Goal: Information Seeking & Learning: Find specific page/section

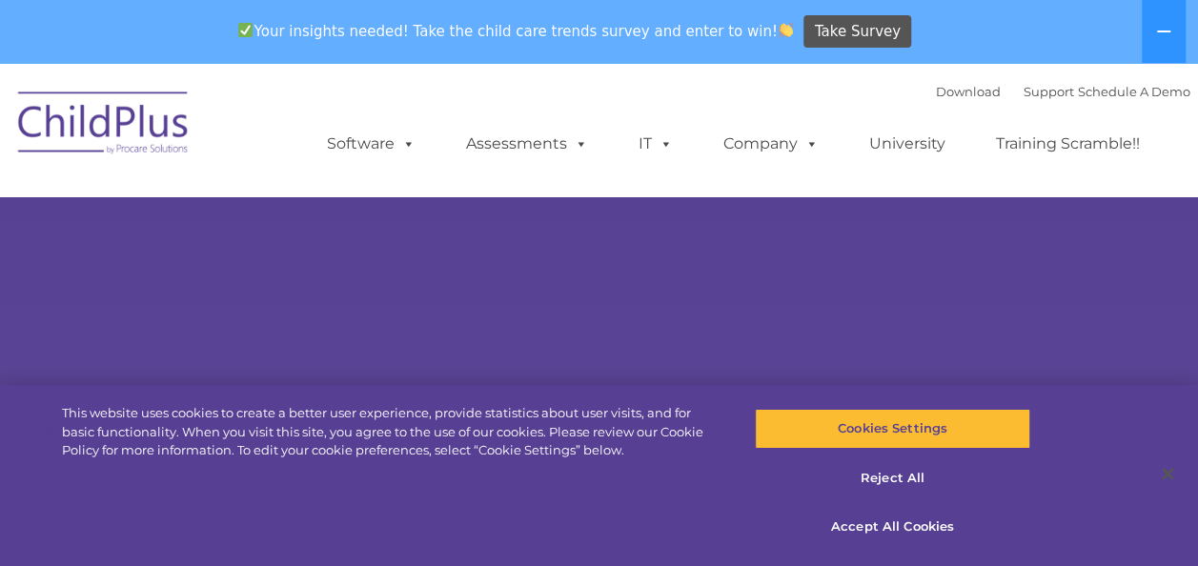
select select "MEDIUM"
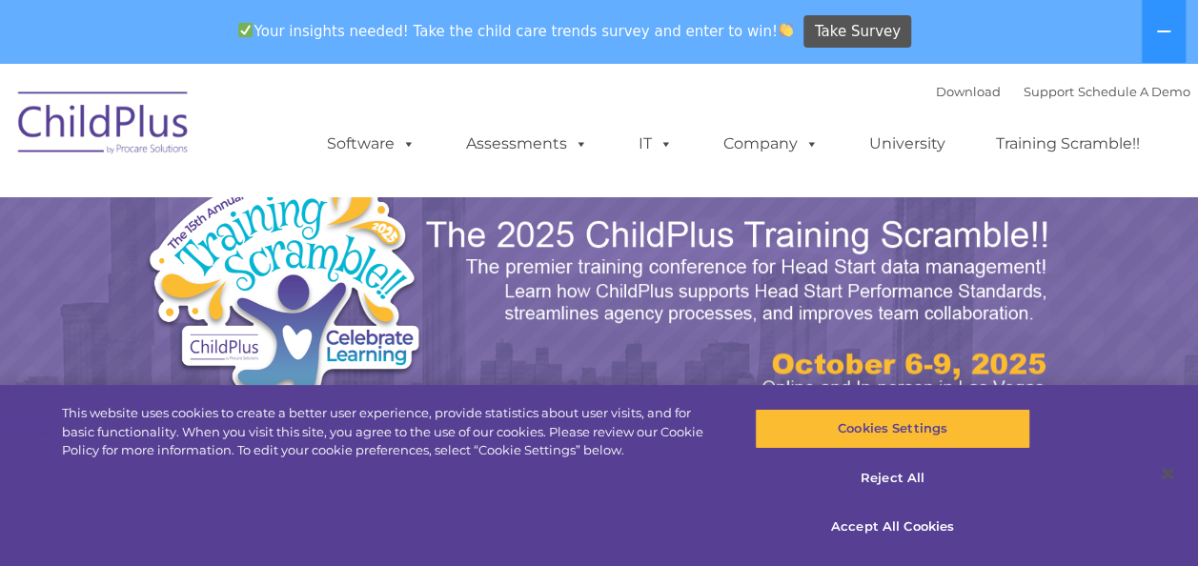
click at [864, 283] on img at bounding box center [739, 308] width 631 height 189
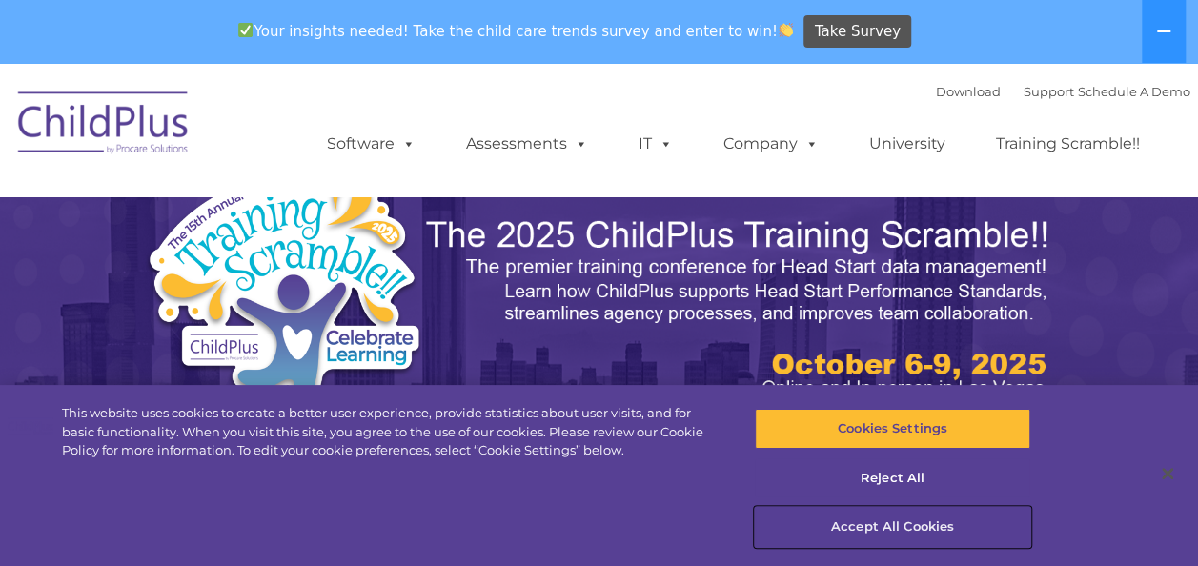
click at [912, 534] on button "Accept All Cookies" at bounding box center [892, 527] width 275 height 40
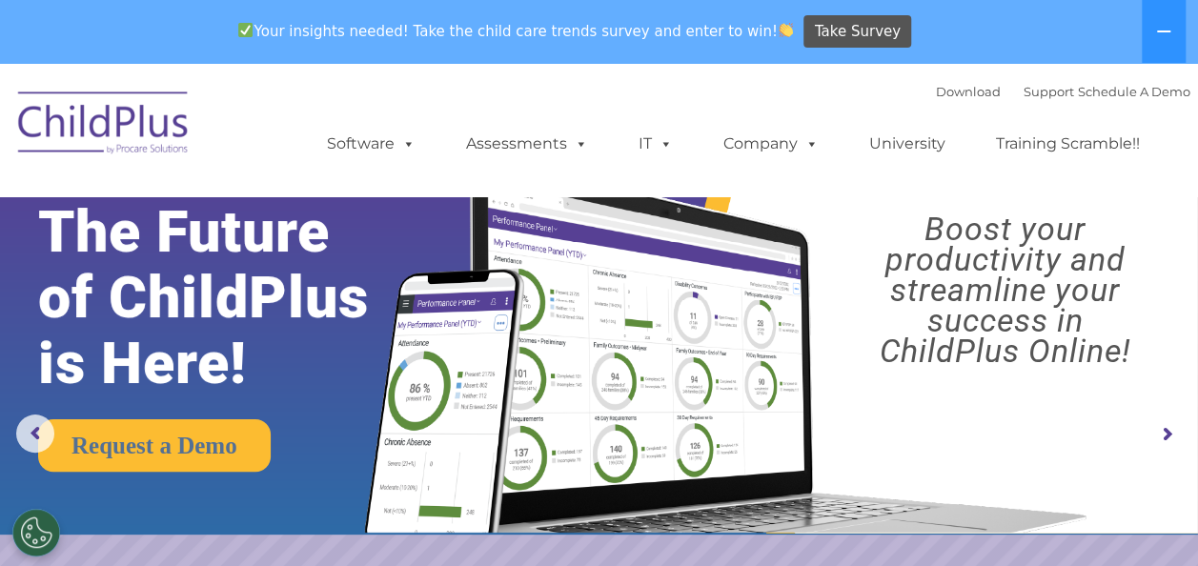
click at [33, 84] on img at bounding box center [104, 125] width 191 height 95
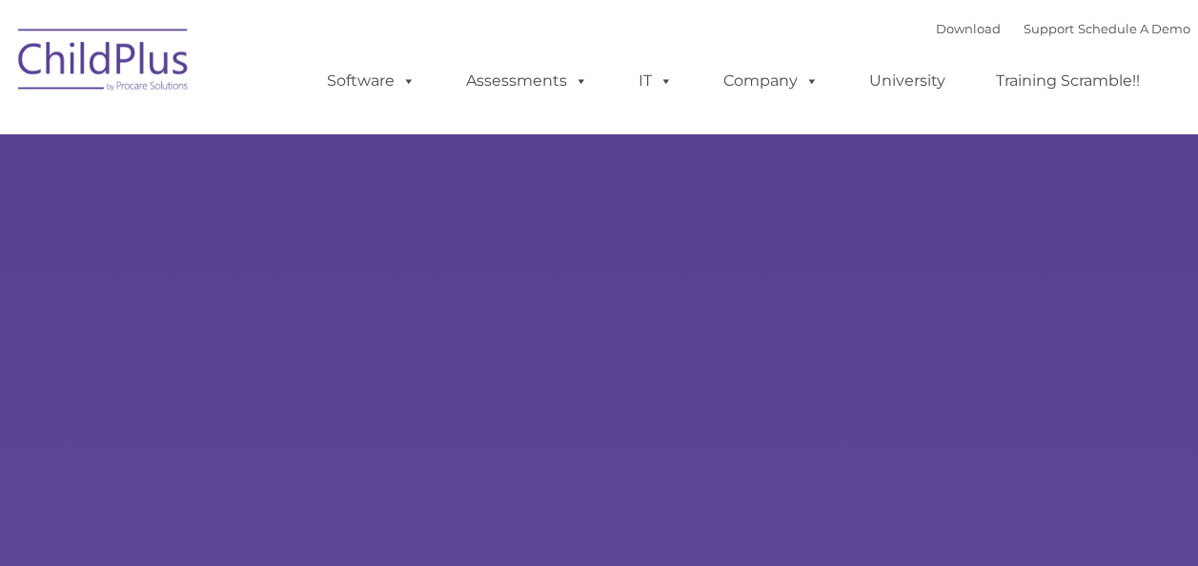
select select "MEDIUM"
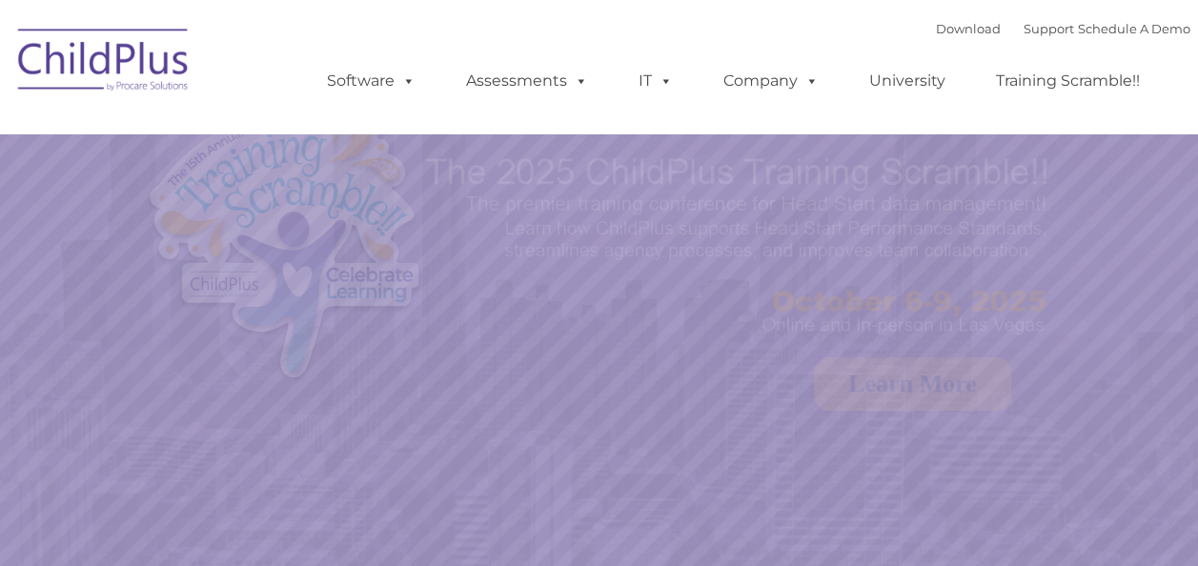
select select "MEDIUM"
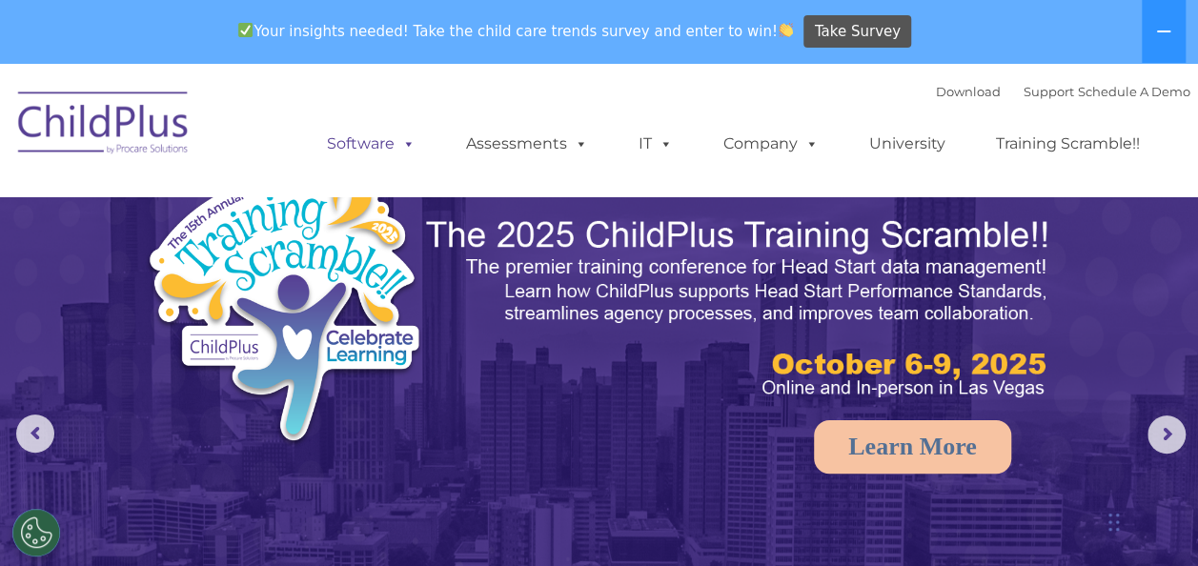
click at [399, 143] on span at bounding box center [405, 143] width 21 height 18
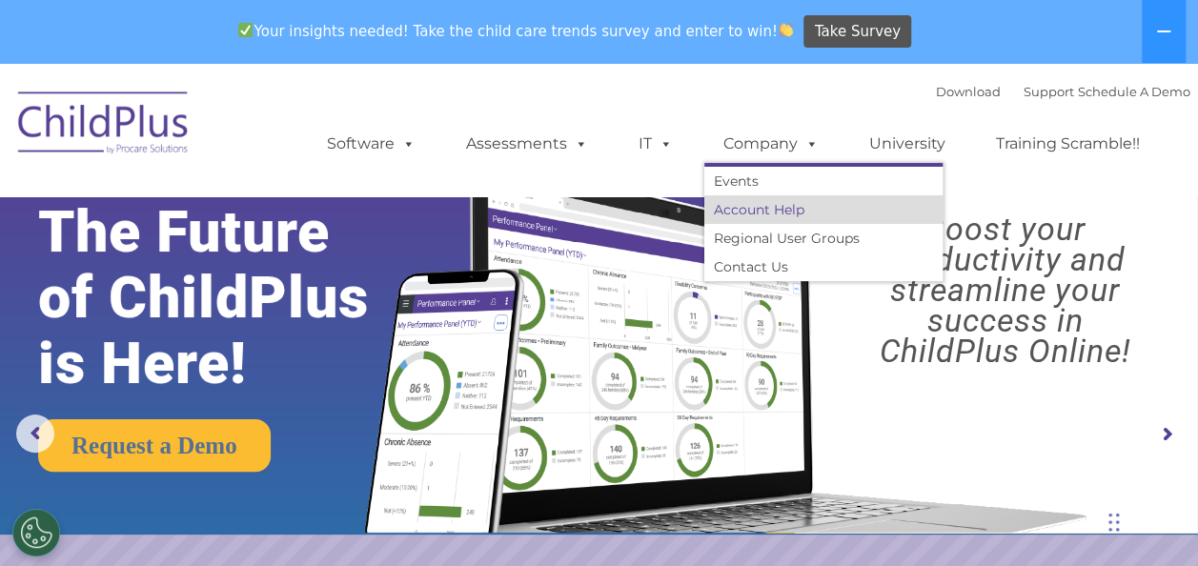
click at [751, 204] on link "Account Help" at bounding box center [823, 209] width 238 height 29
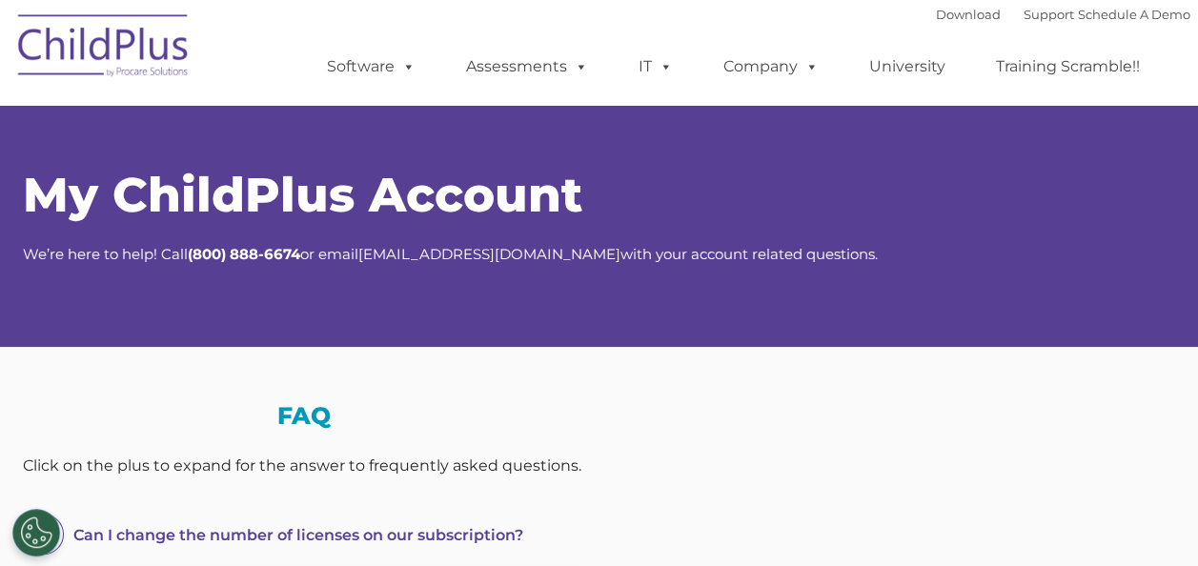
select select "MEDIUM"
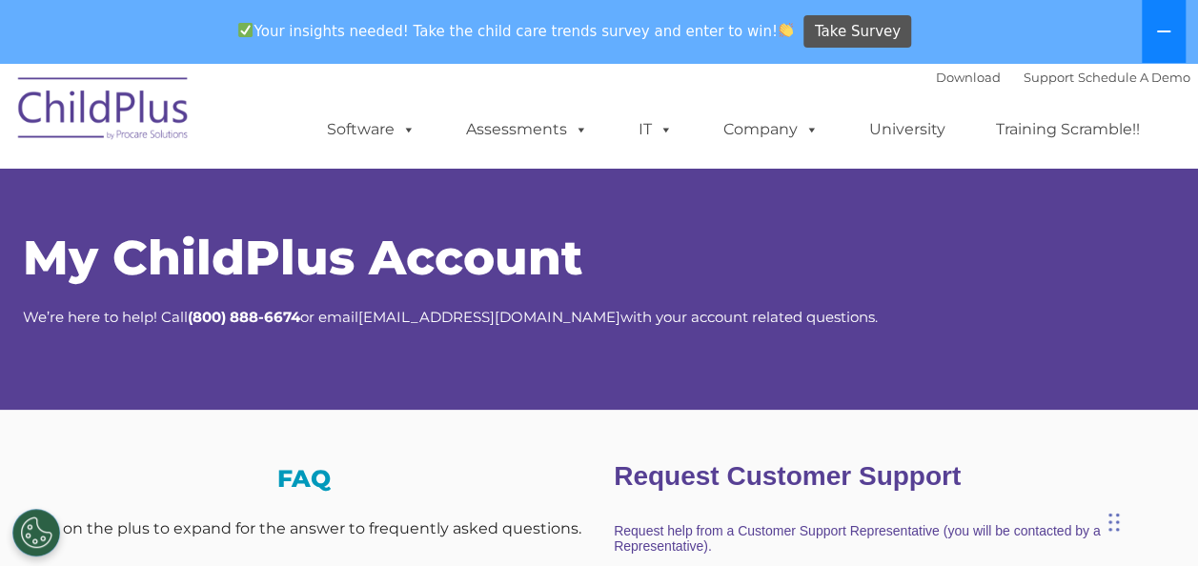
click at [1159, 21] on button at bounding box center [1164, 31] width 44 height 63
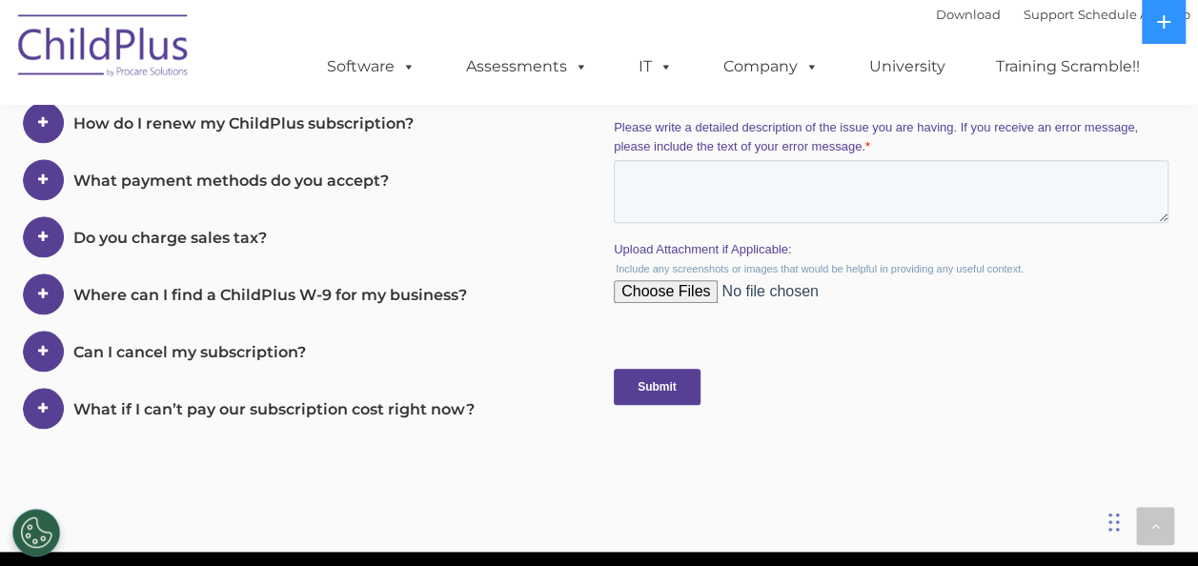
scroll to position [858, 0]
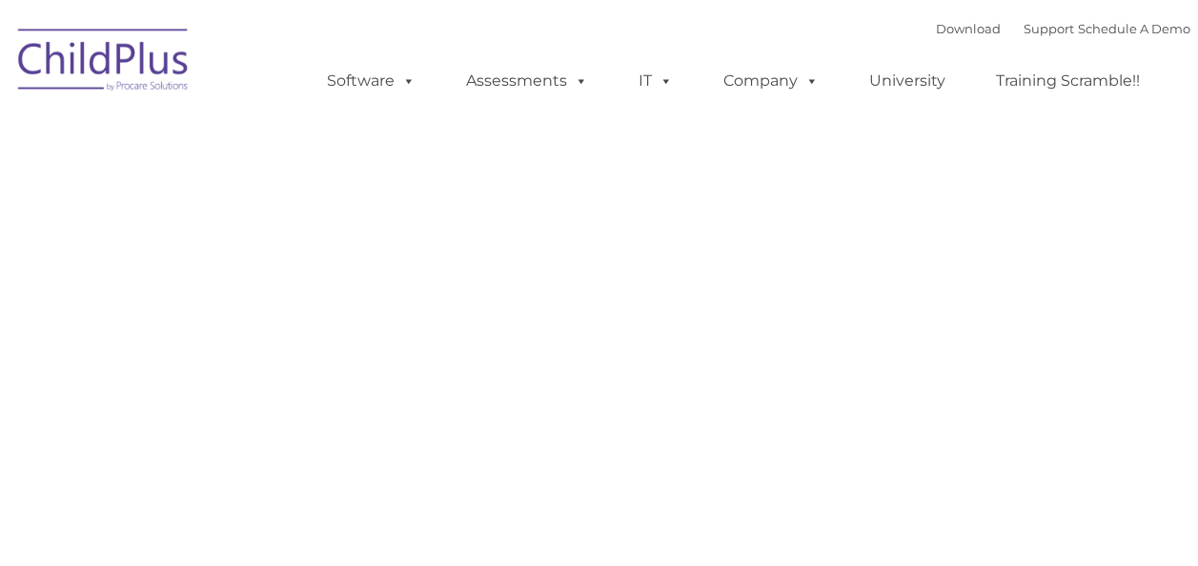
type input ""
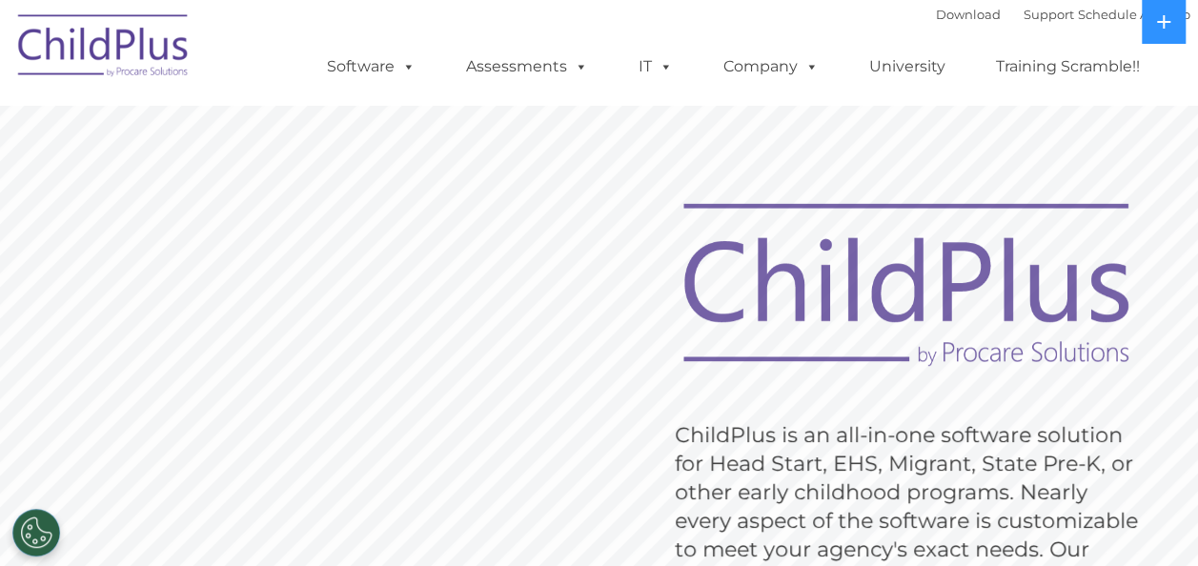
click at [142, 64] on img at bounding box center [104, 48] width 191 height 95
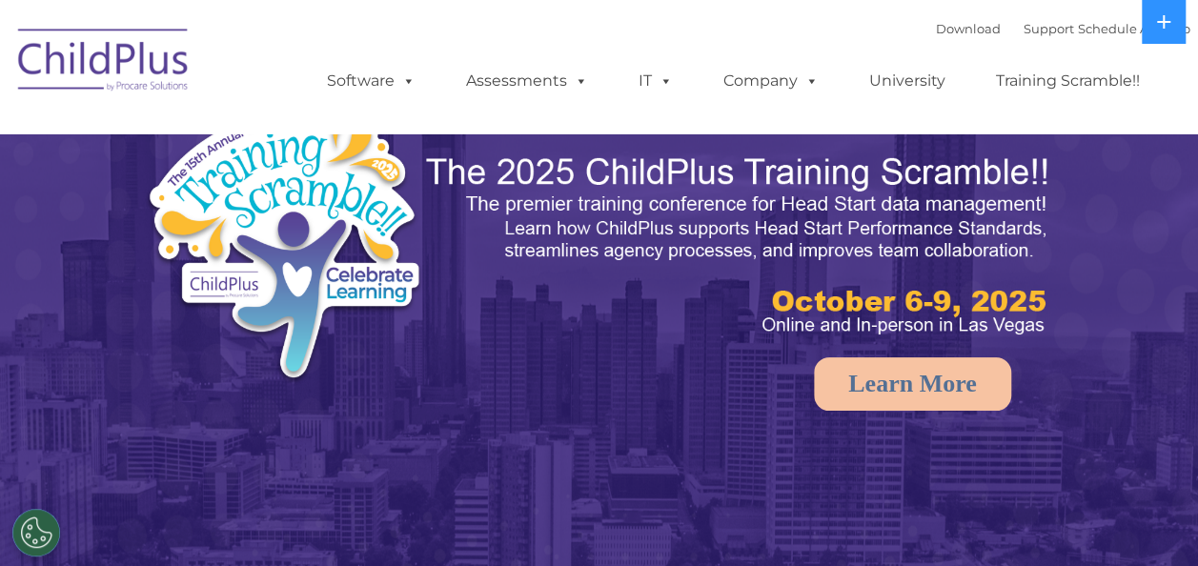
select select "MEDIUM"
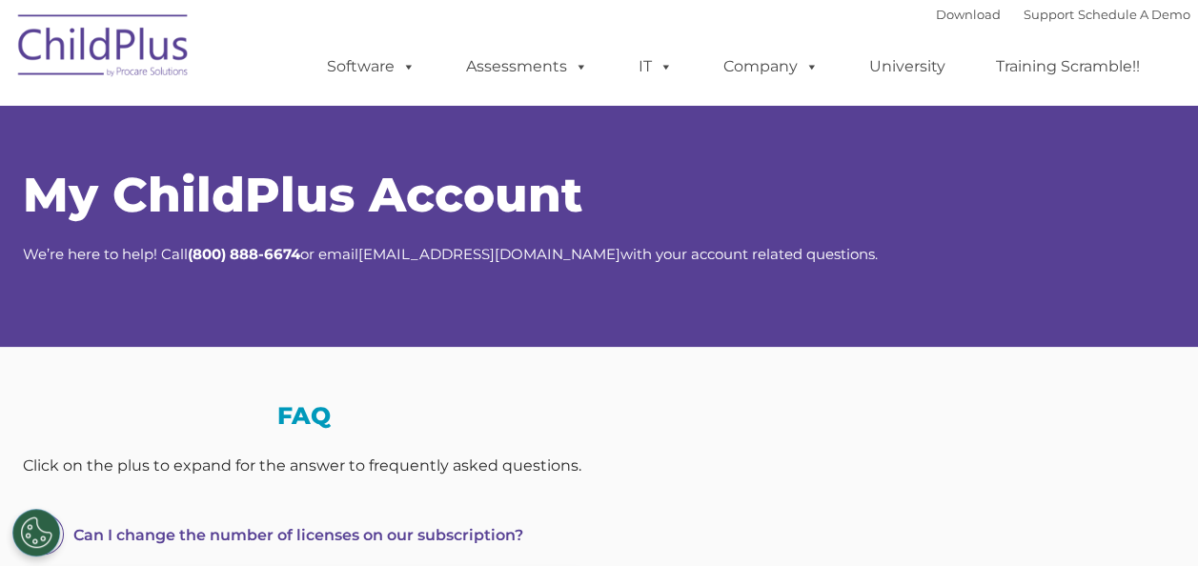
select select "MEDIUM"
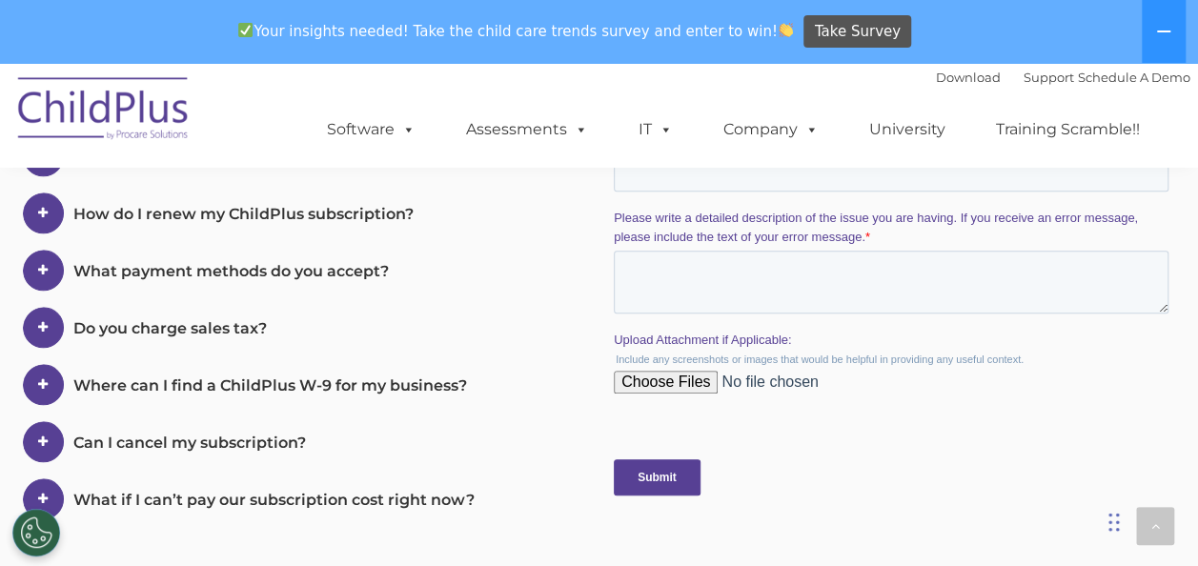
scroll to position [826, 0]
